Goal: Entertainment & Leisure: Consume media (video, audio)

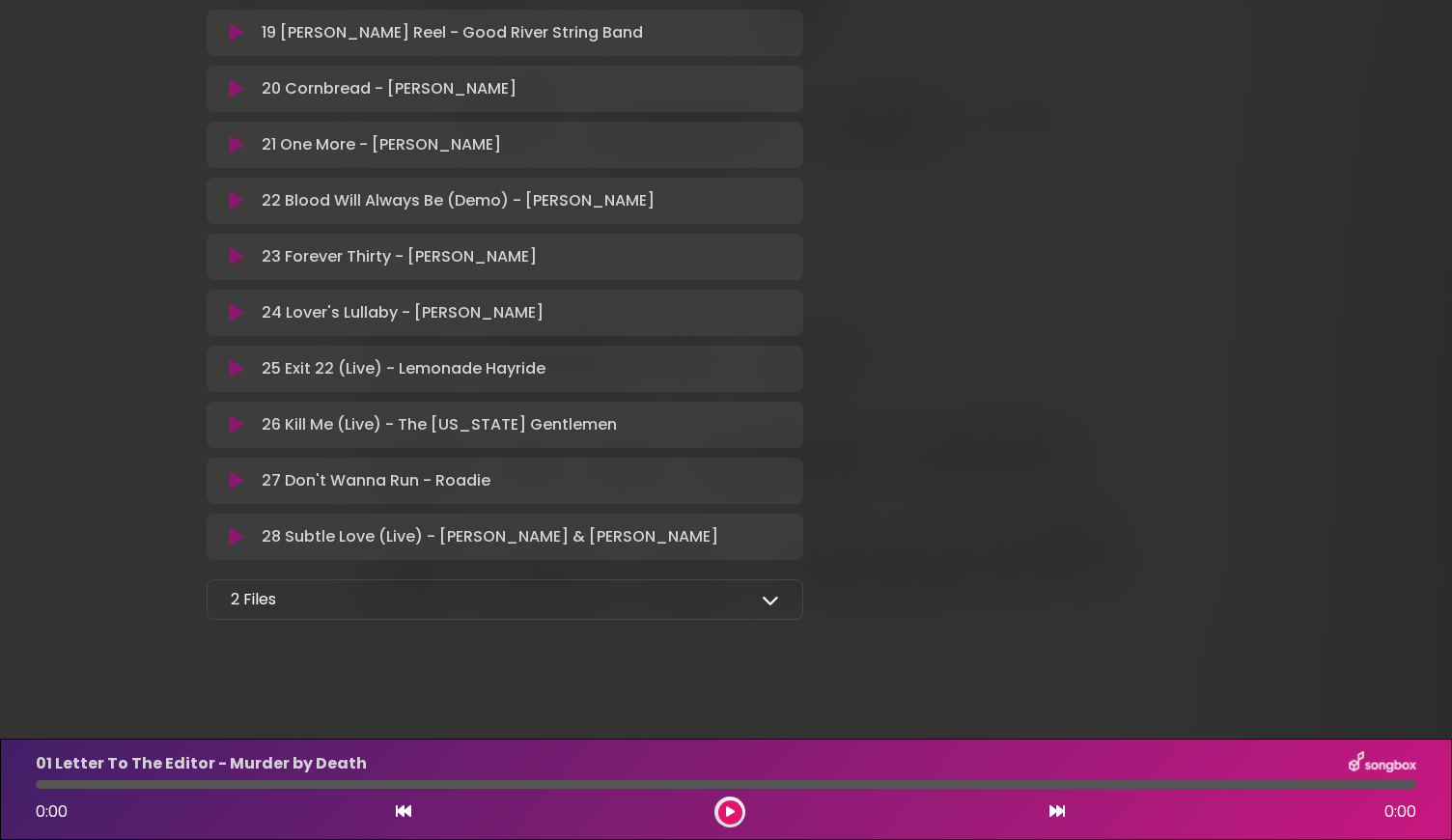
scroll to position [1420, 0]
click at [256, 609] on div "2 Files Full Album - MP3 format - [US_STATE] Artists for Public Media.zip Full …" at bounding box center [504, 596] width 597 height 41
click at [754, 615] on div "2 Files Full Album - MP3 format - [US_STATE] Artists for Public Media.zip Full …" at bounding box center [504, 596] width 597 height 41
click at [796, 601] on div "2 Files Full Album - MP3 format - [US_STATE] Artists for Public Media.zip Full …" at bounding box center [504, 596] width 597 height 41
click at [782, 598] on div "2 Files Full Album - MP3 format - [US_STATE] Artists for Public Media.zip Full …" at bounding box center [504, 596] width 597 height 41
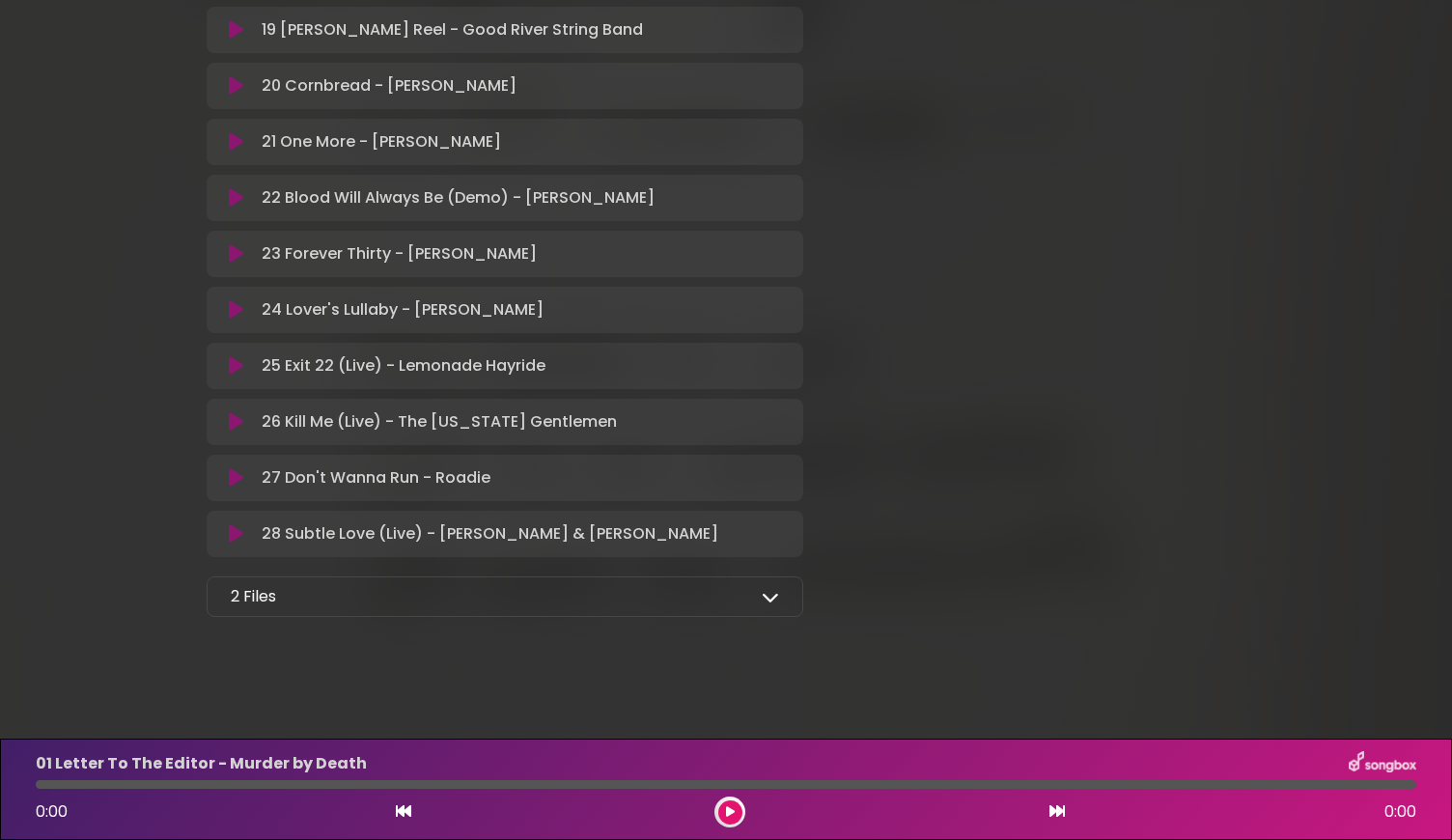
click at [782, 599] on div "2 Files Full Album - MP3 format - [US_STATE] Artists for Public Media.zip Full …" at bounding box center [504, 596] width 597 height 41
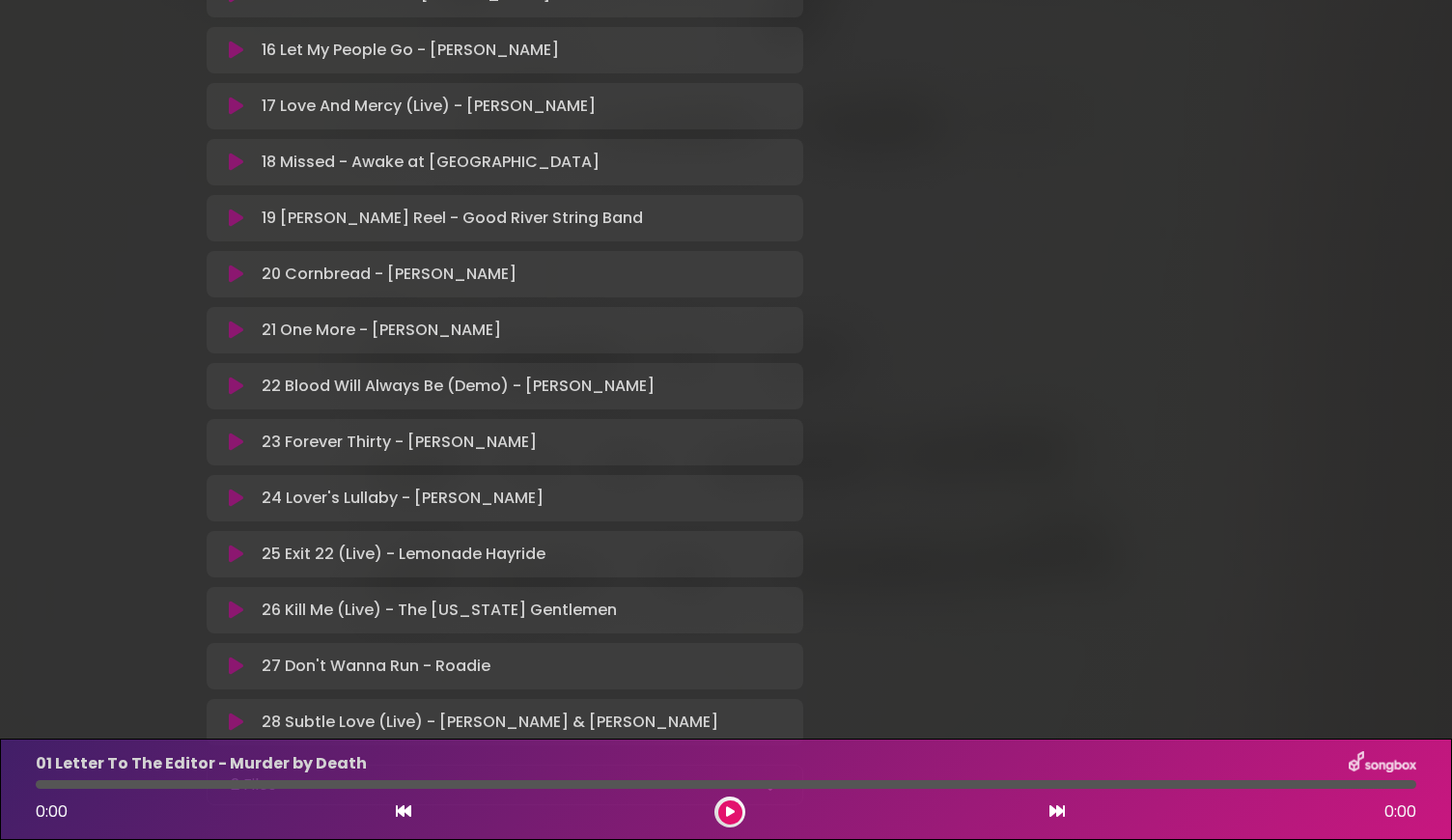
scroll to position [1205, 0]
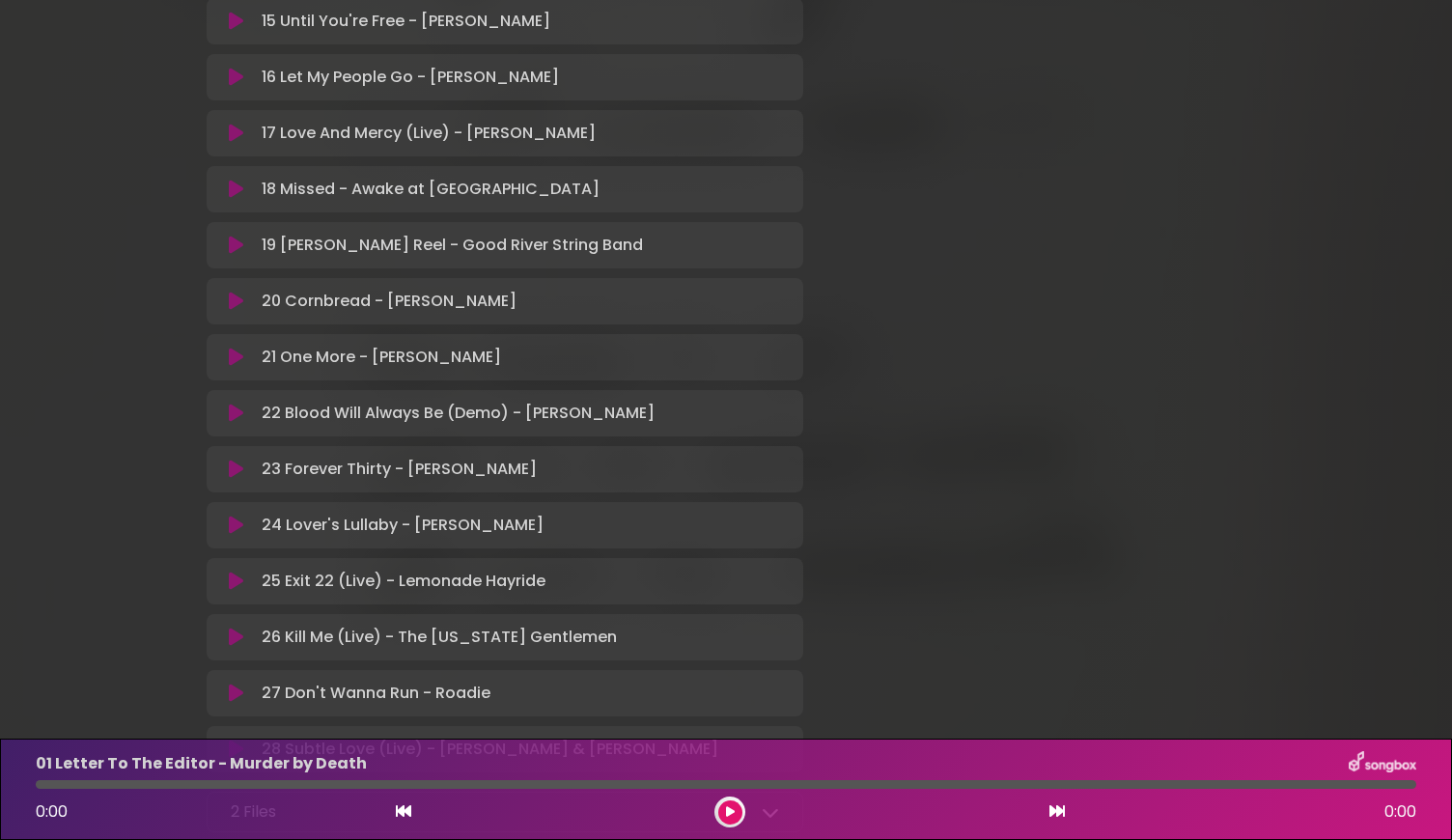
click at [231, 411] on icon at bounding box center [236, 413] width 15 height 19
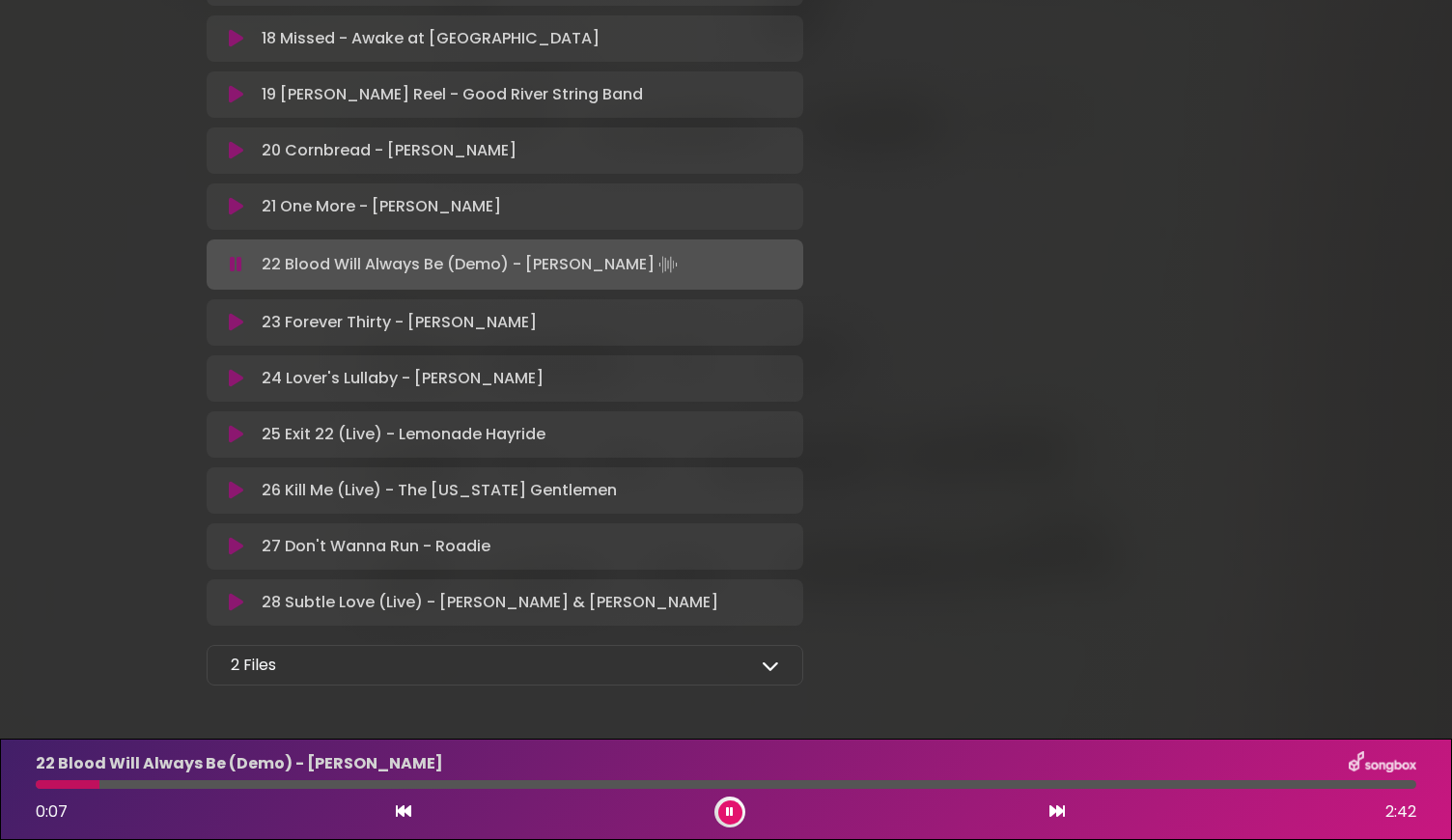
scroll to position [1362, 0]
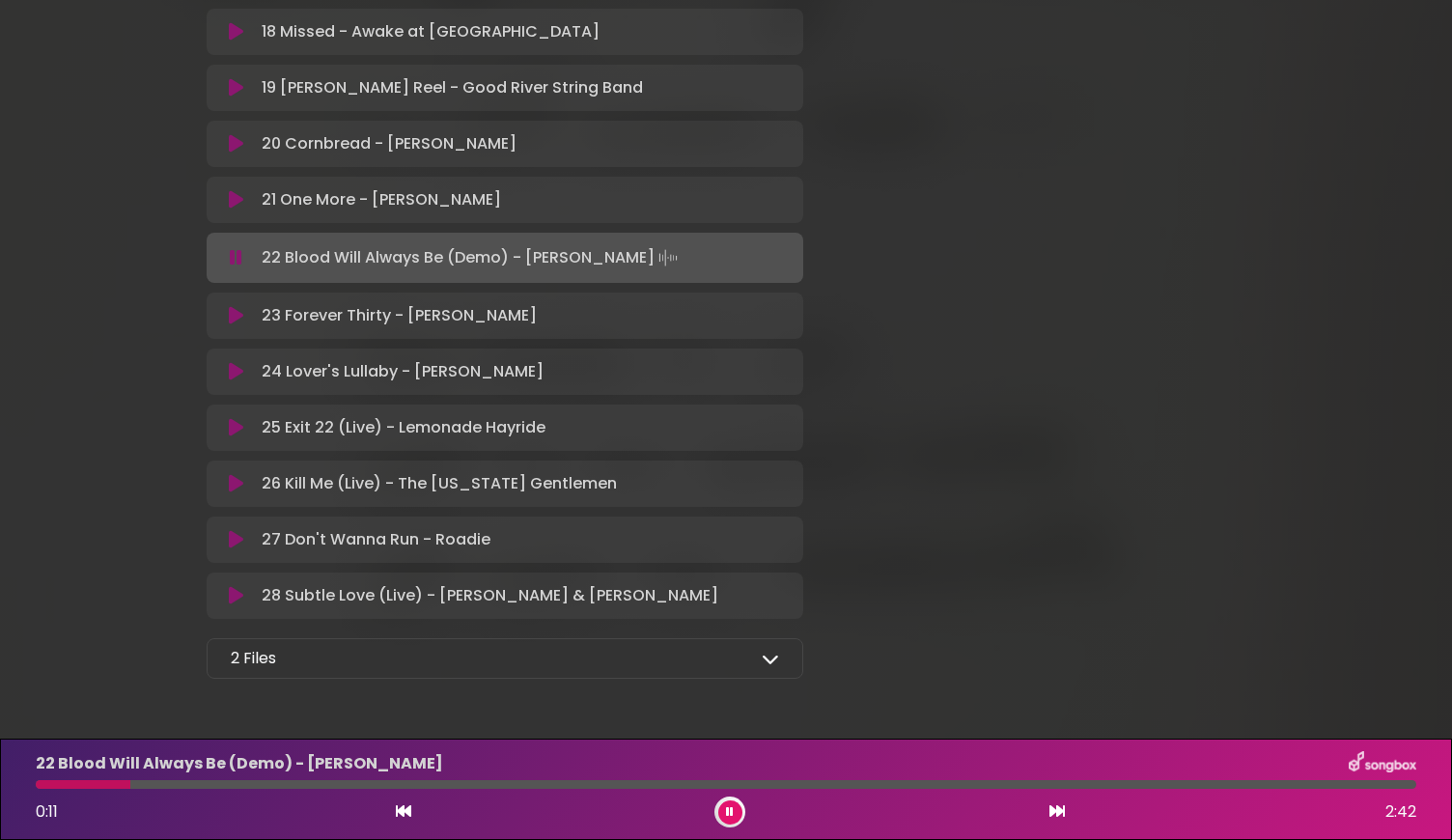
click at [242, 669] on p "2 Files" at bounding box center [254, 658] width 46 height 23
click at [248, 667] on p "2 Files" at bounding box center [254, 658] width 46 height 23
click at [621, 599] on p "28 Subtle Love (Live) - [PERSON_NAME] & [PERSON_NAME] Loading Track..." at bounding box center [490, 595] width 456 height 23
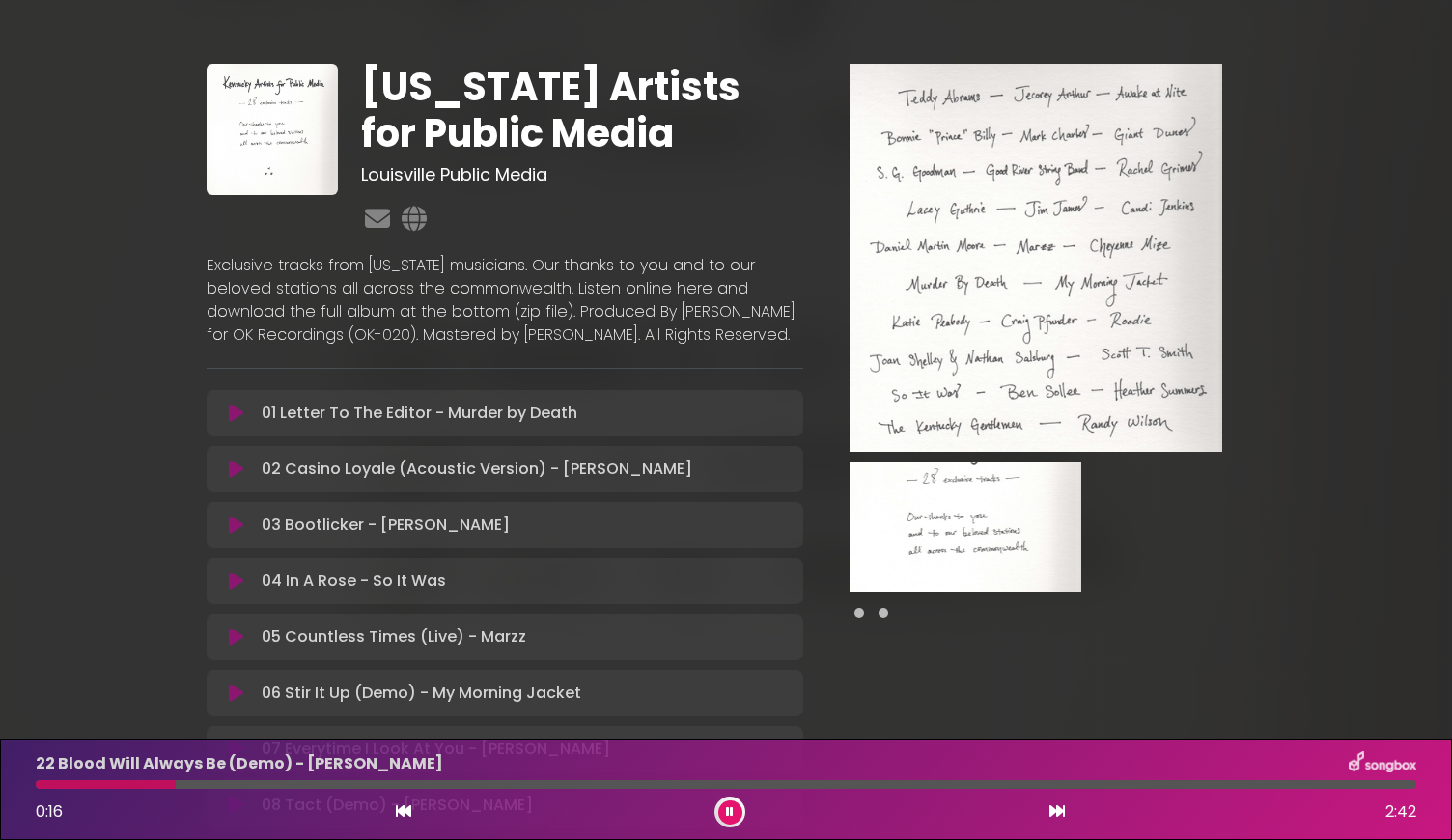
scroll to position [0, 0]
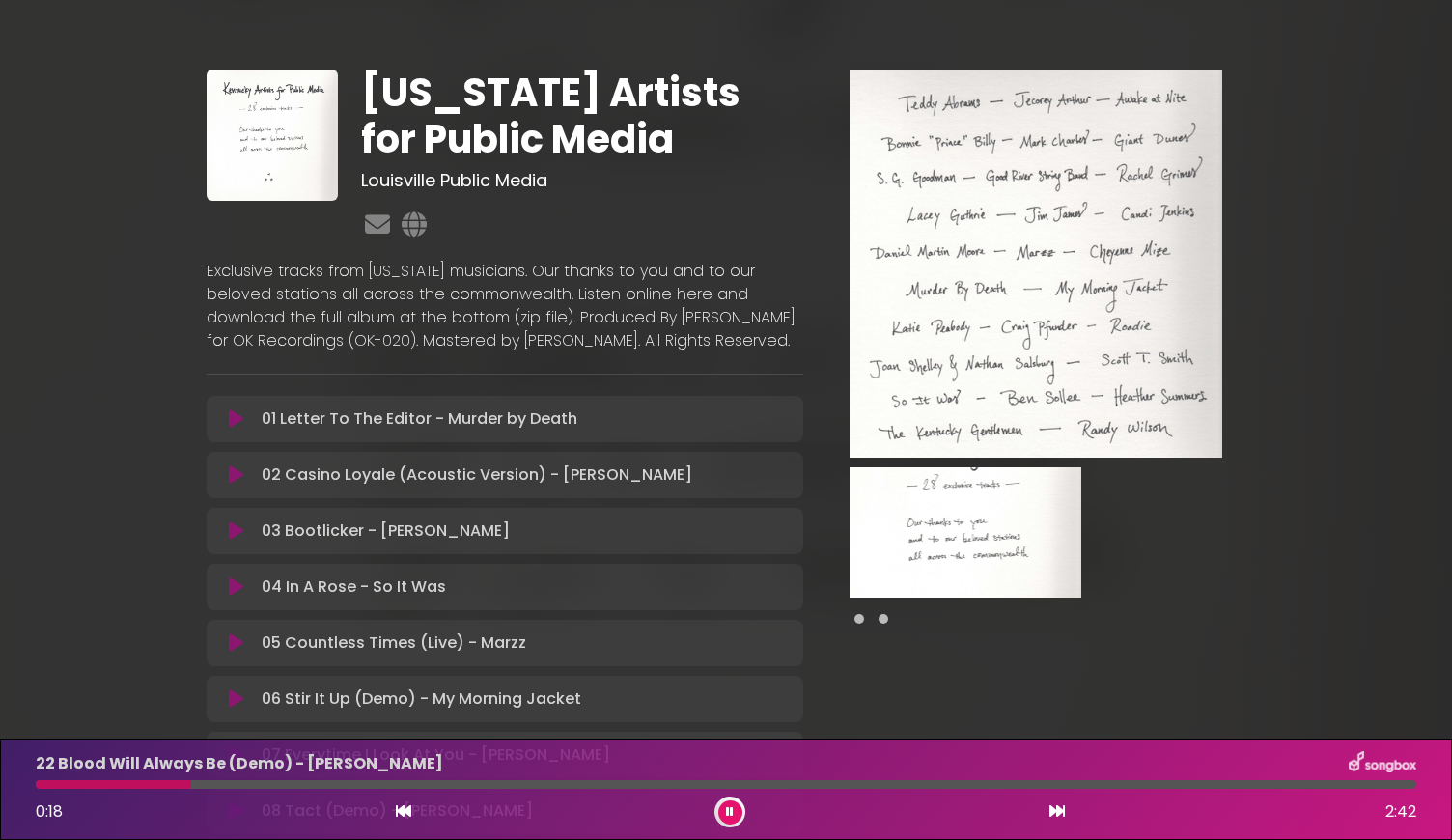
click at [864, 615] on div at bounding box center [1035, 618] width 373 height 23
click at [430, 314] on p "Exclusive tracks from [US_STATE] musicians. Our thanks to you and to our belove…" at bounding box center [504, 306] width 597 height 93
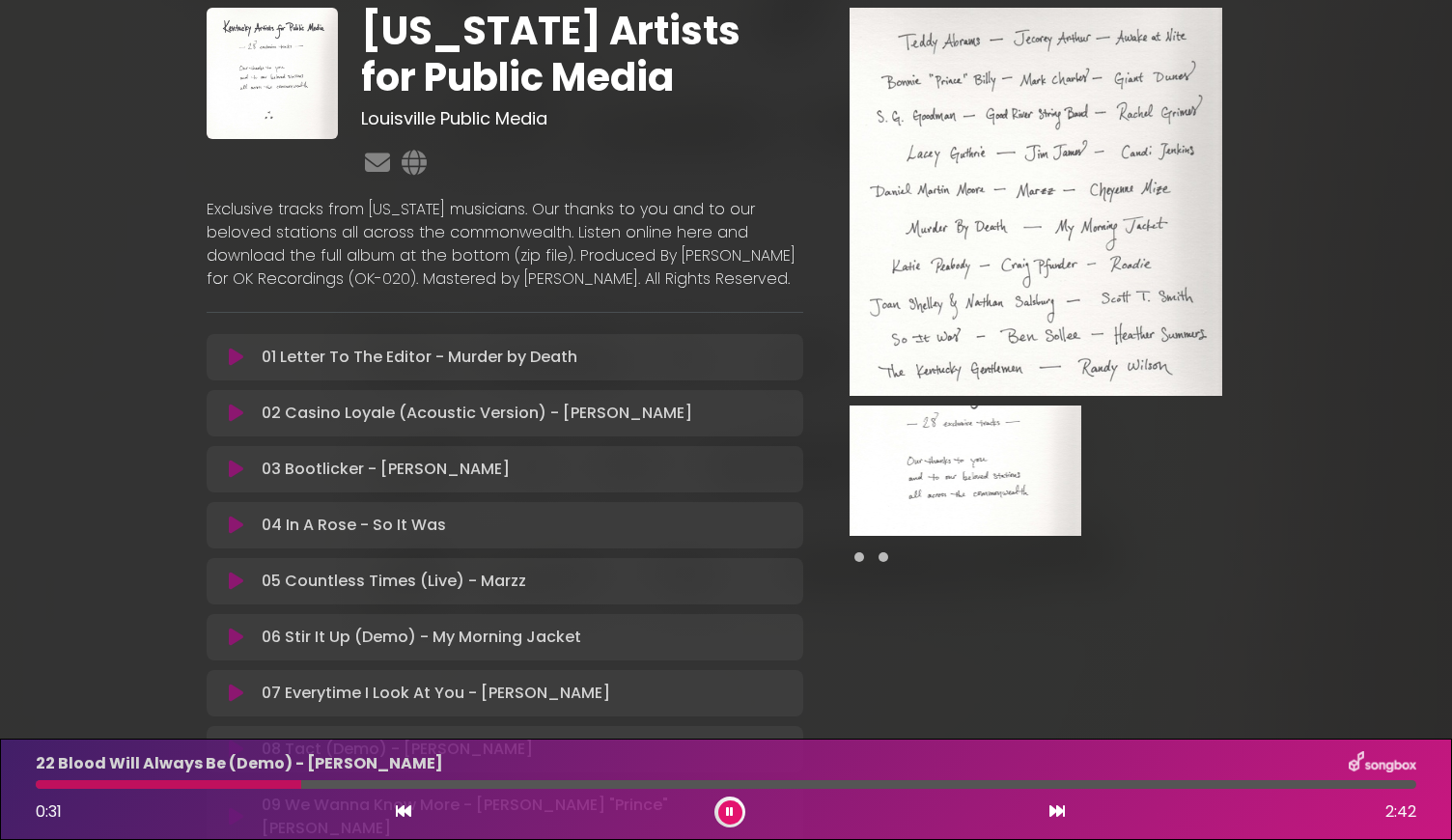
scroll to position [72, 0]
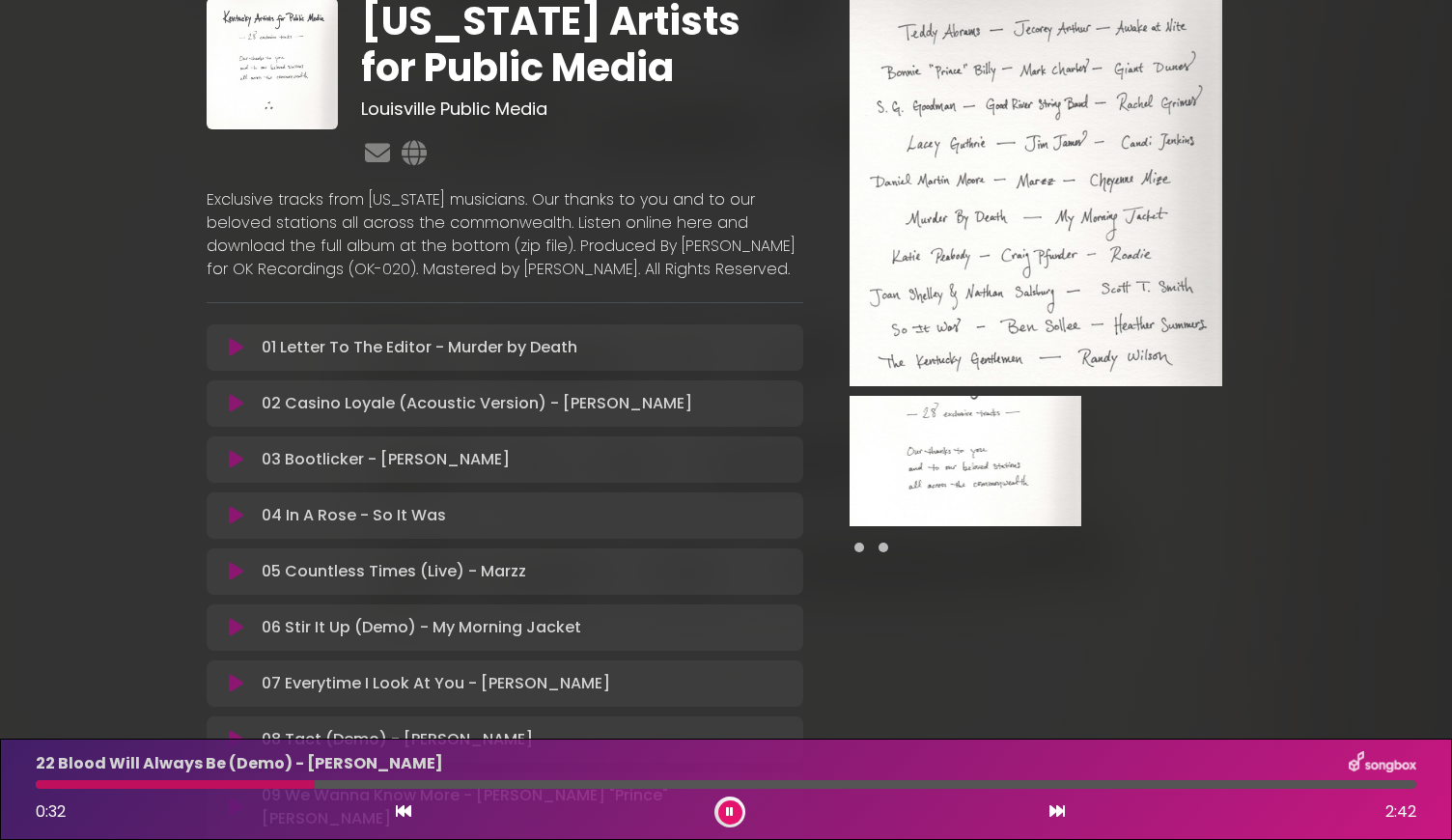
click at [236, 637] on icon at bounding box center [236, 627] width 15 height 19
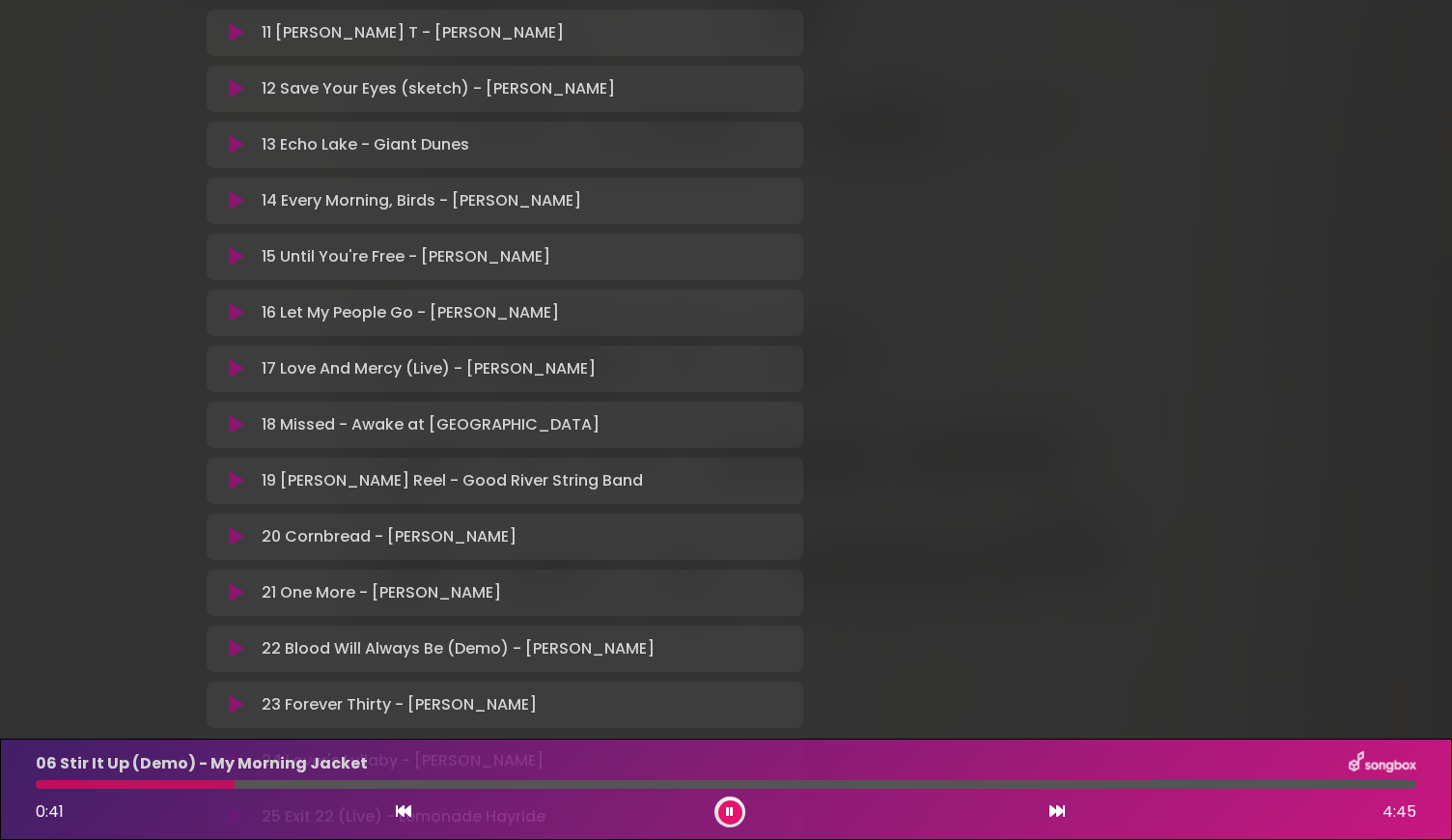
scroll to position [968, 0]
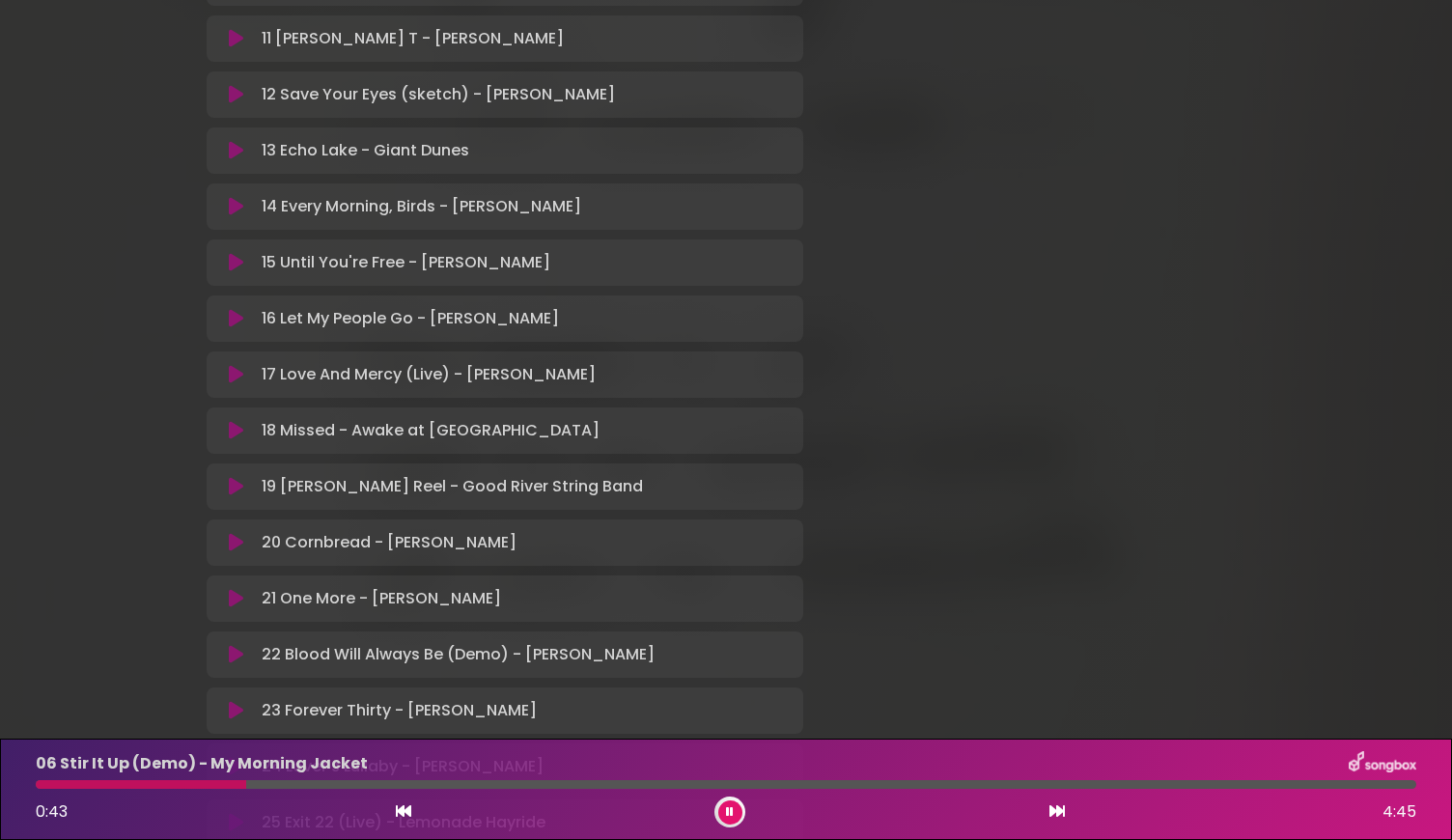
click at [234, 370] on icon at bounding box center [236, 374] width 15 height 19
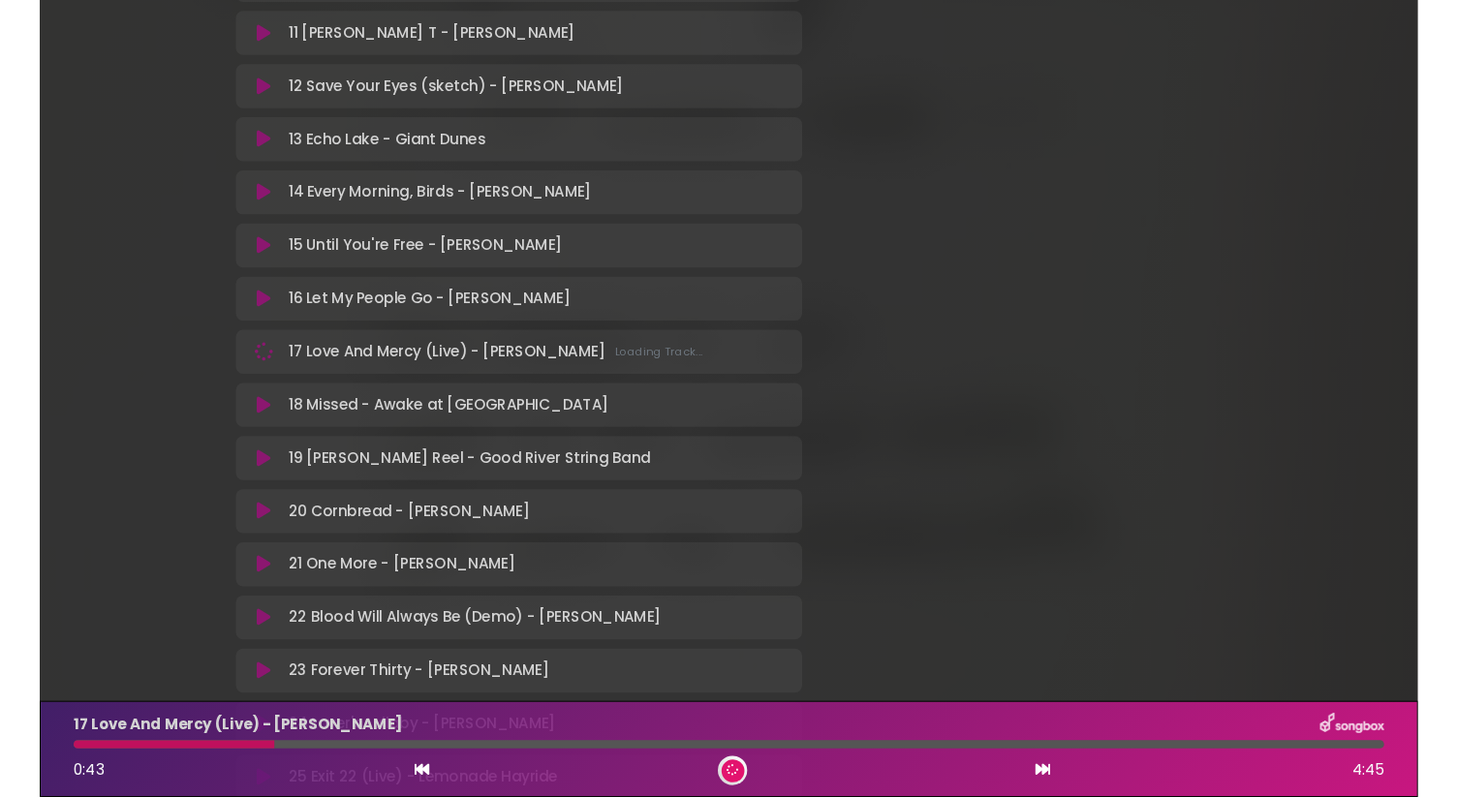
scroll to position [967, 0]
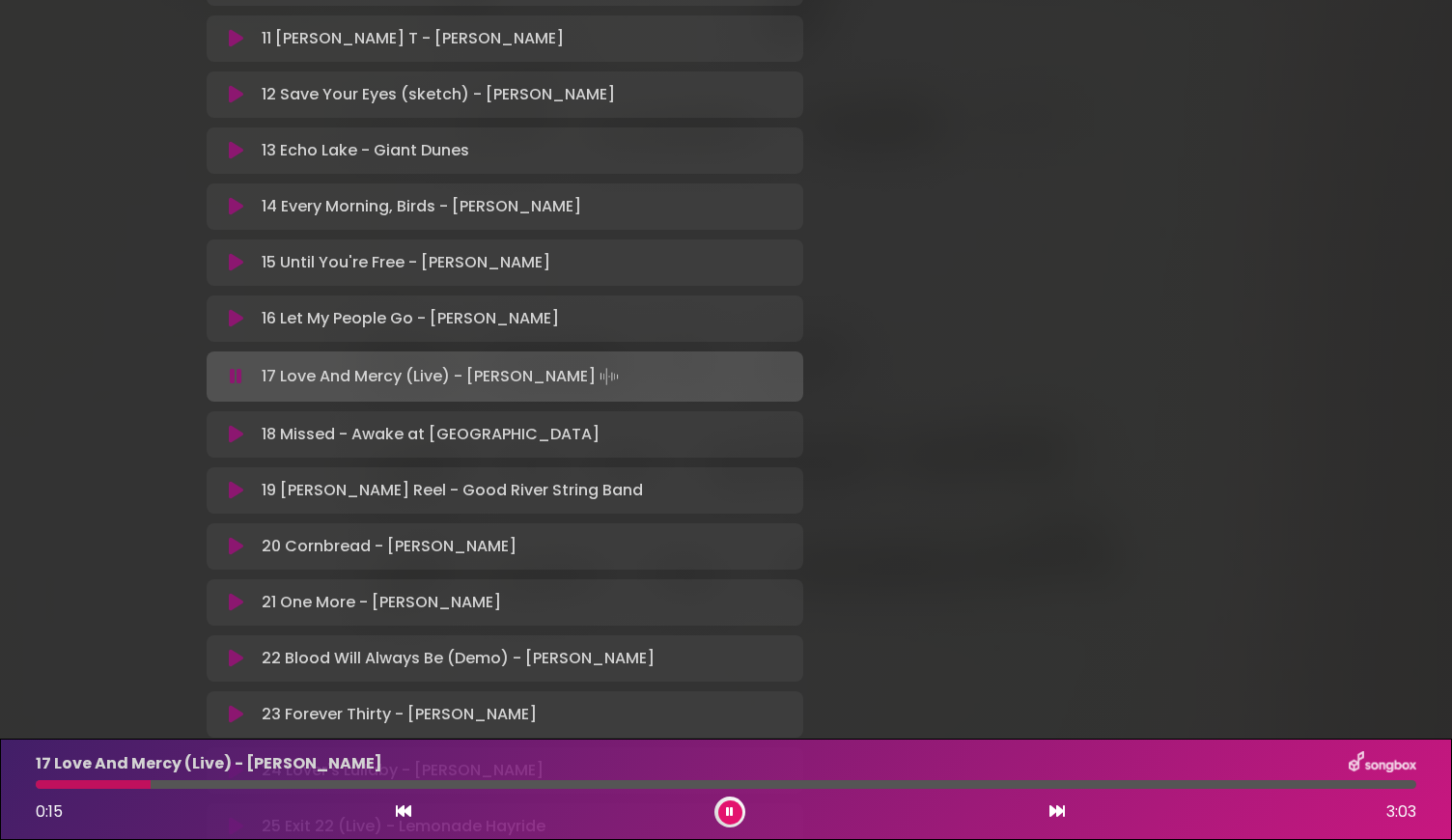
click at [725, 812] on button at bounding box center [730, 812] width 24 height 24
